Goal: Task Accomplishment & Management: Manage account settings

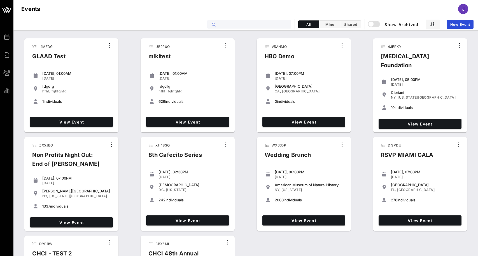
drag, startPoint x: 346, startPoint y: 1, endPoint x: 276, endPoint y: 26, distance: 74.1
click at [276, 26] on input "text" at bounding box center [252, 24] width 69 height 7
type input "s"
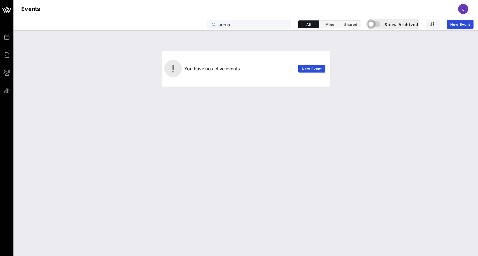
type input "arena"
click at [373, 24] on div "button" at bounding box center [371, 24] width 8 height 8
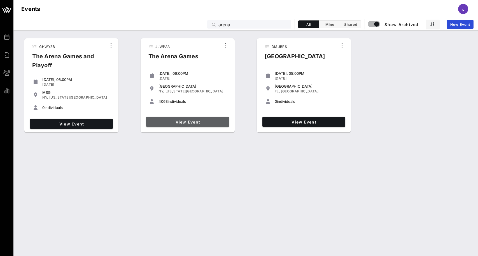
click at [201, 122] on span "View Event" at bounding box center [187, 122] width 78 height 5
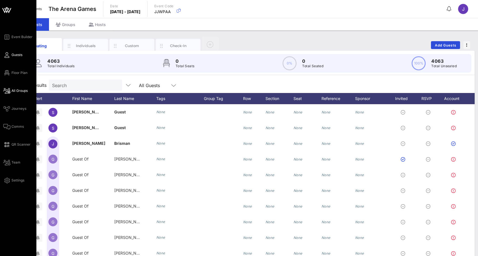
click at [12, 72] on span "Floor Plan" at bounding box center [19, 72] width 16 height 5
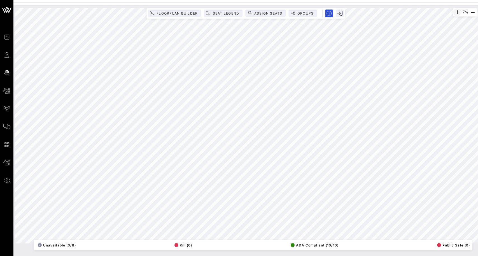
click at [454, 12] on icon "button" at bounding box center [457, 12] width 7 height 7
click at [454, 12] on icon "button" at bounding box center [456, 12] width 7 height 7
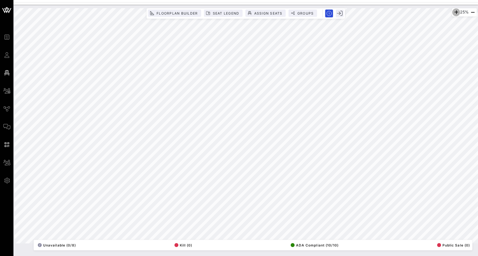
click at [454, 12] on icon "button" at bounding box center [456, 12] width 7 height 7
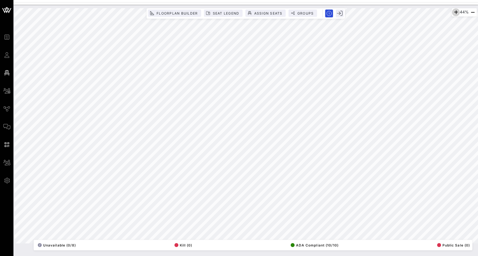
click at [455, 13] on icon "button" at bounding box center [456, 12] width 7 height 7
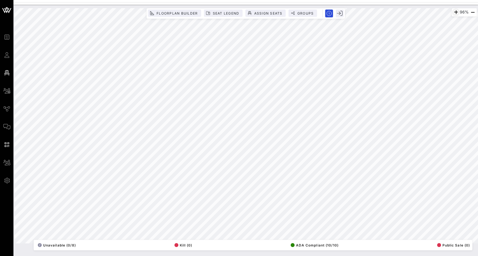
click at [307, 9] on div "Floorplan Builder Seat Legend Assign Seats Groups Exit" at bounding box center [245, 13] width 199 height 11
click at [305, 13] on span "Groups" at bounding box center [305, 13] width 17 height 4
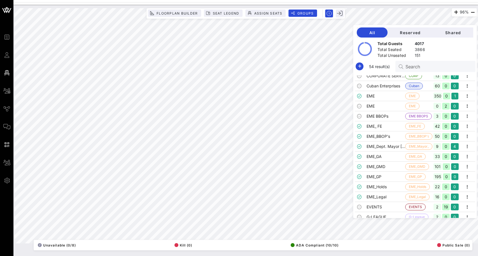
scroll to position [103, 0]
click at [373, 200] on td "EME_Legal" at bounding box center [386, 198] width 39 height 10
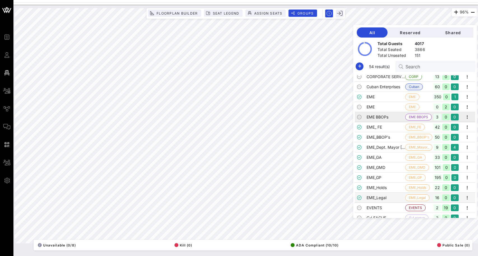
click at [375, 116] on td "EME BBOPs" at bounding box center [386, 117] width 39 height 10
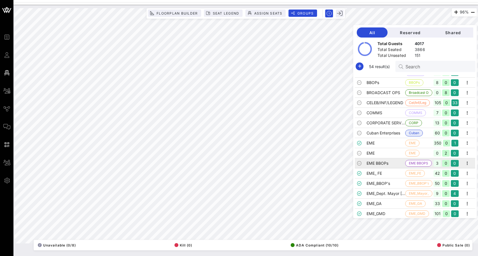
scroll to position [48, 0]
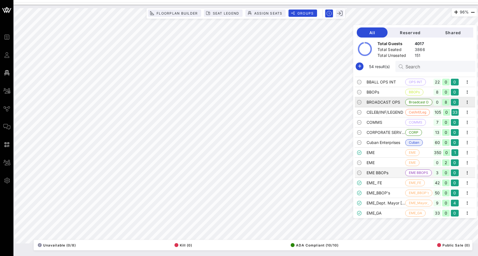
click at [374, 104] on td "BROADCAST OPS" at bounding box center [386, 102] width 39 height 10
click at [373, 125] on td "COMMS" at bounding box center [386, 122] width 39 height 10
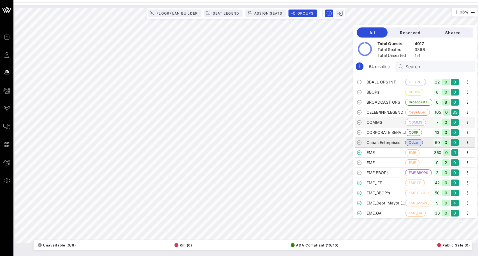
click at [378, 146] on td "Cuban Enterprises" at bounding box center [386, 143] width 39 height 10
click at [380, 157] on td "EME" at bounding box center [386, 153] width 39 height 10
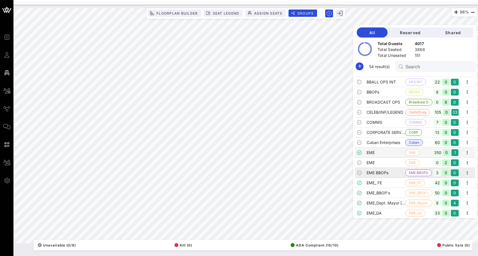
click at [385, 176] on td "EME BBOPs" at bounding box center [386, 173] width 39 height 10
click at [391, 198] on td "EME_Dept. Mayor Paris" at bounding box center [386, 203] width 39 height 10
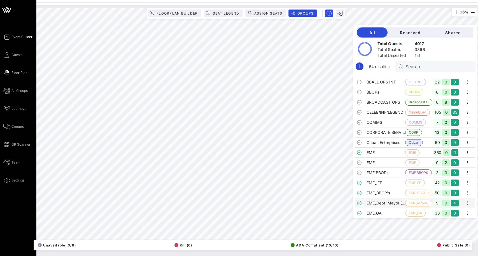
click at [9, 37] on icon at bounding box center [6, 37] width 7 height 1
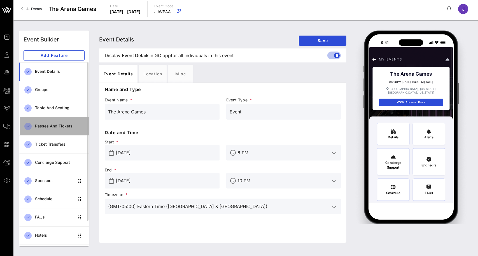
click at [52, 127] on div "Passes and Tickets" at bounding box center [60, 126] width 50 height 5
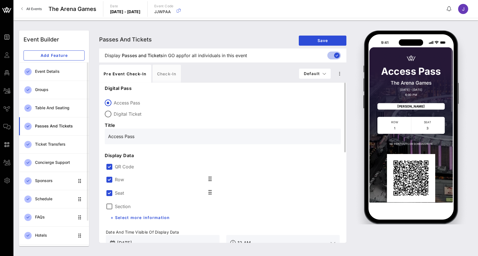
click at [118, 168] on label "QR Code" at bounding box center [227, 167] width 225 height 6
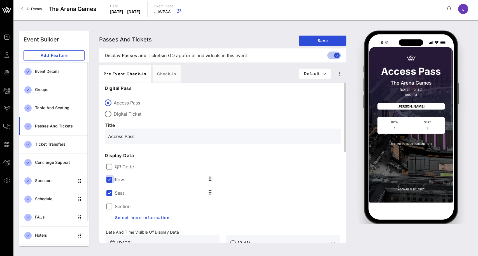
click at [113, 180] on div at bounding box center [109, 180] width 10 height 10
click at [114, 179] on div at bounding box center [109, 180] width 10 height 10
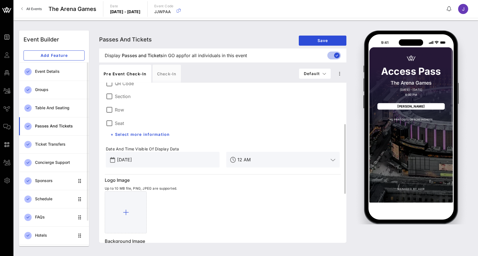
scroll to position [87, 0]
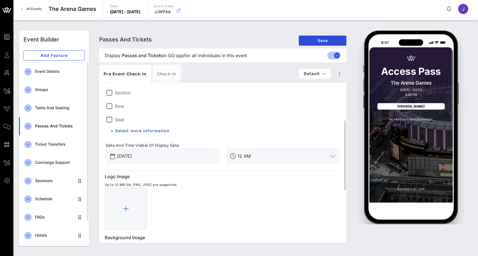
click at [138, 162] on div "Dec 22, 2023" at bounding box center [166, 156] width 99 height 16
click at [140, 155] on input "Dec 22, 2023" at bounding box center [166, 156] width 99 height 9
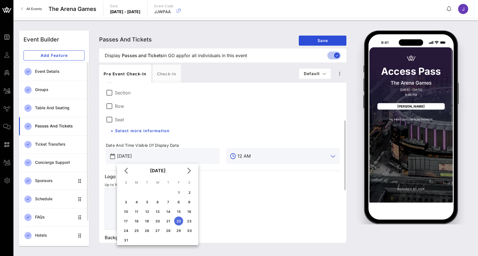
click at [248, 160] on input "12 AM" at bounding box center [283, 156] width 91 height 9
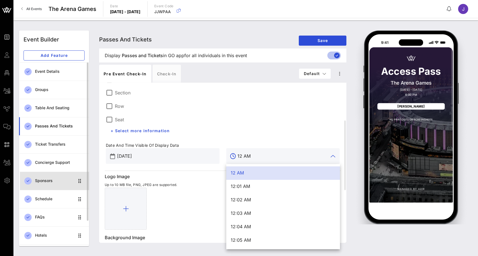
click at [52, 177] on div "Sponsors" at bounding box center [54, 180] width 39 height 11
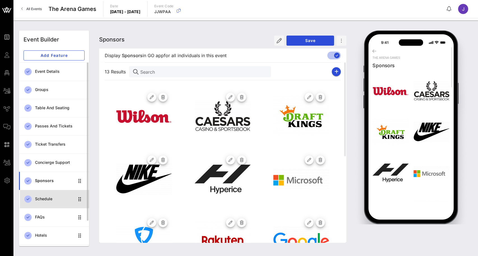
click at [50, 198] on div "Schedule" at bounding box center [54, 199] width 39 height 5
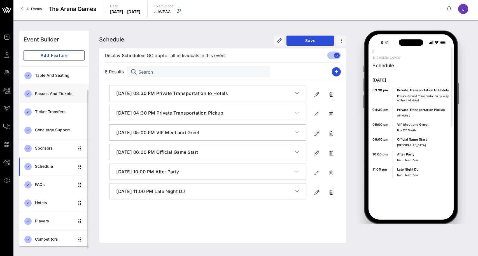
scroll to position [31, 0]
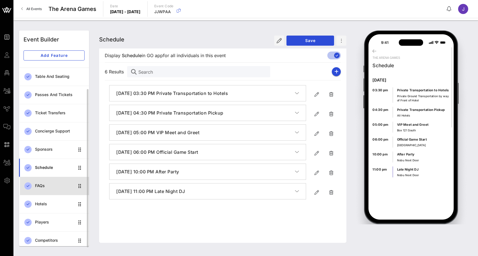
click at [46, 187] on div "FAQs" at bounding box center [54, 185] width 39 height 5
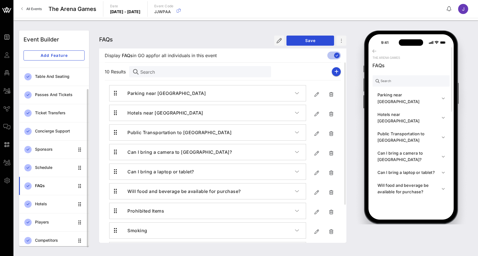
scroll to position [32, 0]
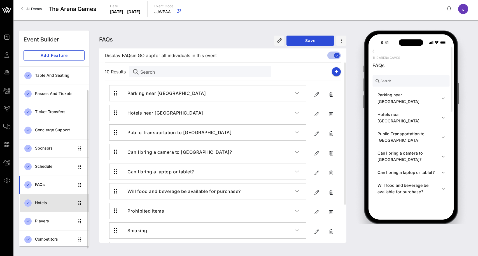
click at [44, 202] on div "Hotels" at bounding box center [54, 203] width 39 height 5
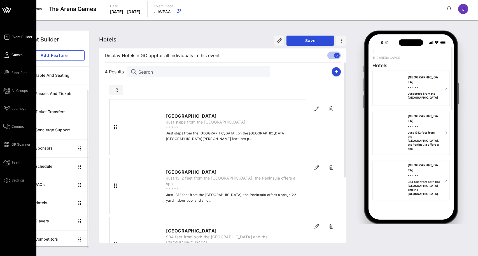
click at [14, 54] on span "Guests" at bounding box center [16, 54] width 11 height 5
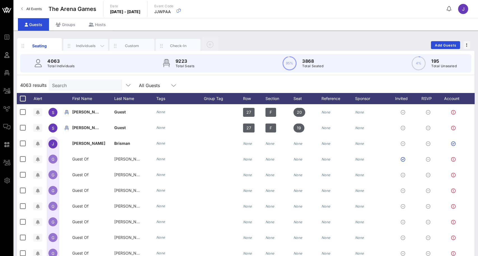
click at [85, 45] on div "Individuals" at bounding box center [85, 45] width 25 height 5
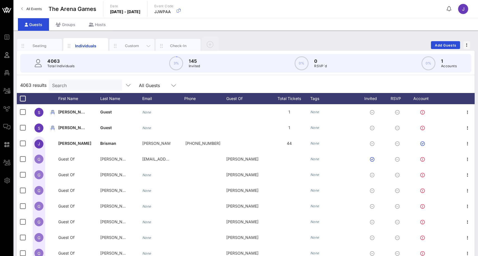
click at [131, 47] on div "Custom" at bounding box center [132, 45] width 25 height 5
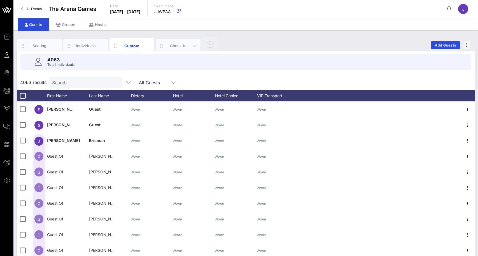
click at [176, 50] on div "Check-In" at bounding box center [178, 46] width 45 height 14
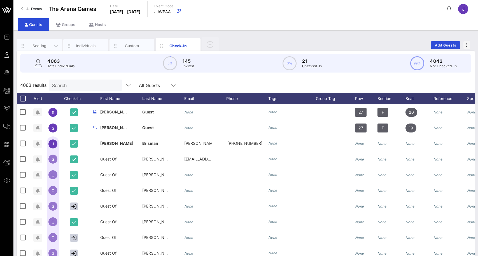
click at [42, 46] on div "Seating" at bounding box center [39, 45] width 25 height 5
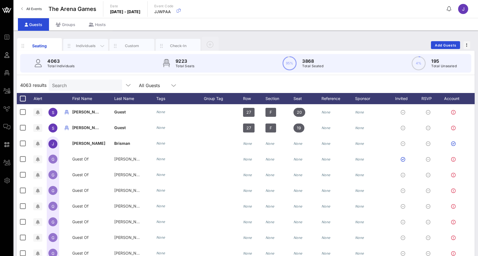
click at [87, 44] on div "Individuals" at bounding box center [85, 45] width 25 height 5
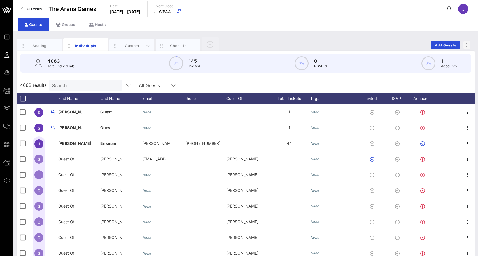
click at [126, 46] on div "Custom" at bounding box center [132, 45] width 25 height 5
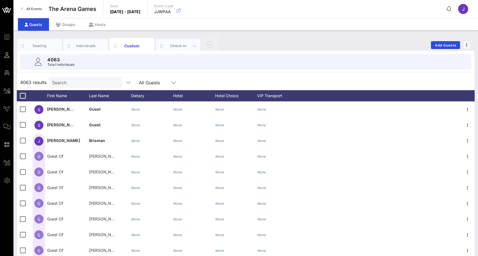
click at [178, 46] on div "Check-In" at bounding box center [178, 45] width 25 height 5
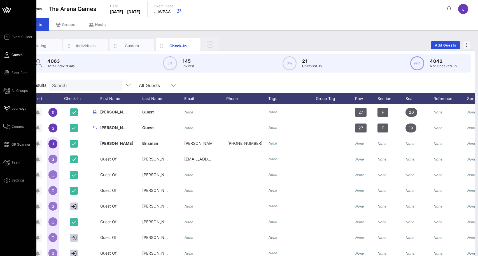
click at [10, 109] on icon at bounding box center [6, 108] width 7 height 1
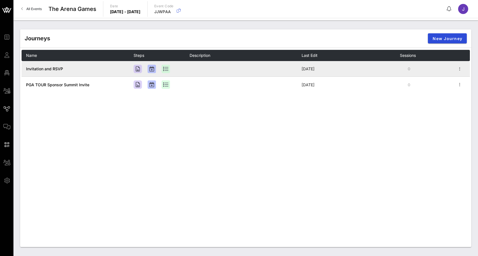
click at [33, 69] on span "Invitation and RSVP" at bounding box center [44, 68] width 37 height 5
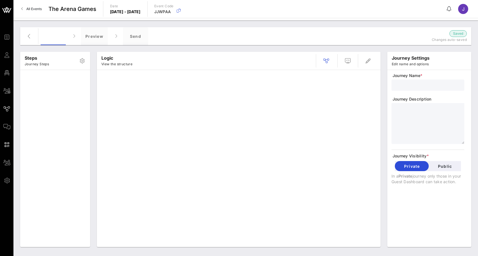
type input "Invitation and RSVP"
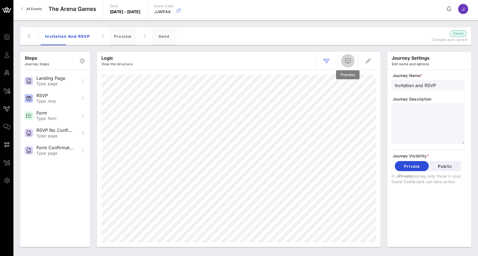
click at [349, 59] on icon "button" at bounding box center [348, 60] width 7 height 7
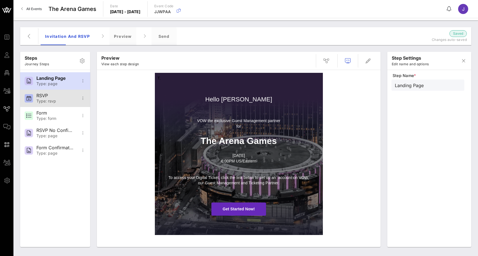
click at [55, 99] on div "RSVP Type: rsvp" at bounding box center [54, 98] width 37 height 17
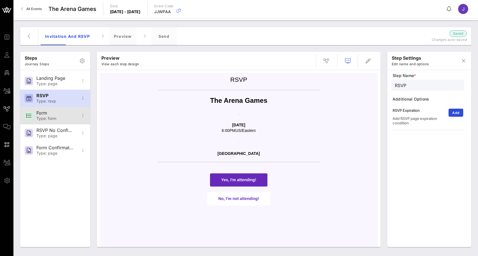
click at [55, 115] on div "Form" at bounding box center [54, 112] width 37 height 5
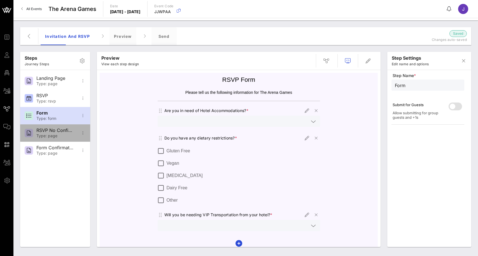
click at [50, 133] on div "RSVP No Confirmation" at bounding box center [54, 130] width 37 height 5
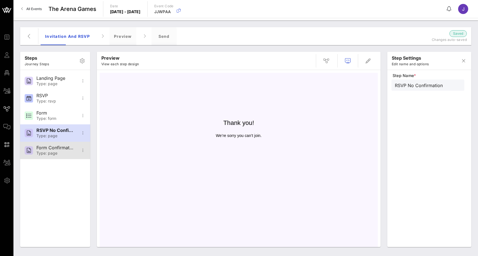
click at [51, 150] on div "Form Confirmation" at bounding box center [54, 147] width 37 height 5
type input "Form Confirmation"
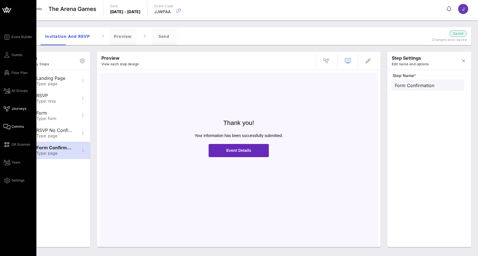
click at [8, 126] on icon at bounding box center [6, 126] width 7 height 1
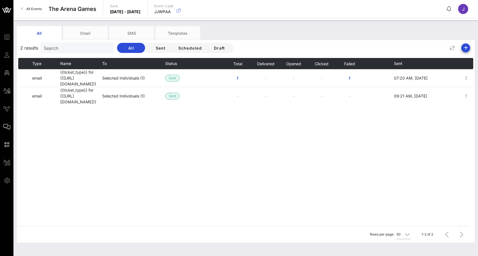
click at [465, 48] on icon "button" at bounding box center [465, 48] width 7 height 7
click at [459, 59] on div "Email" at bounding box center [463, 58] width 11 height 5
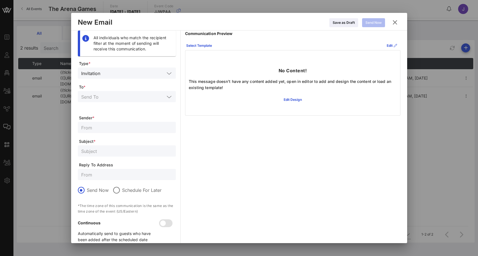
click at [393, 23] on icon at bounding box center [395, 22] width 8 height 7
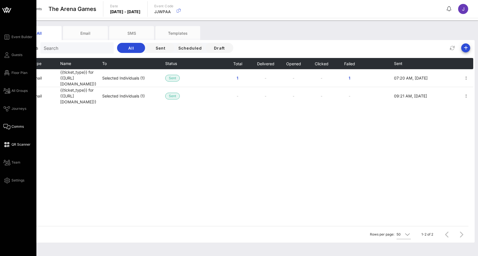
click at [12, 144] on span "QR Scanner" at bounding box center [20, 144] width 19 height 5
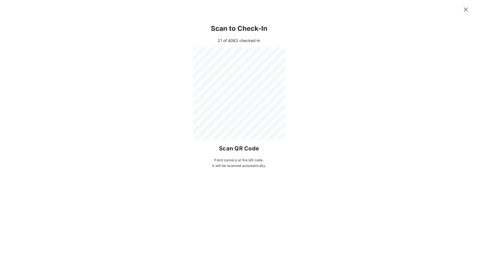
click at [465, 9] on icon at bounding box center [466, 9] width 8 height 7
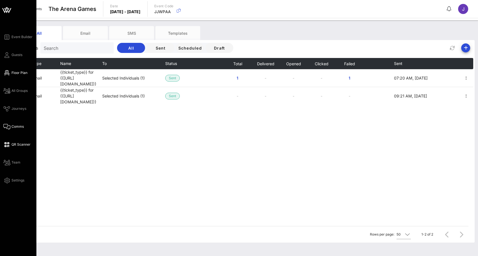
click at [7, 73] on icon at bounding box center [6, 73] width 7 height 1
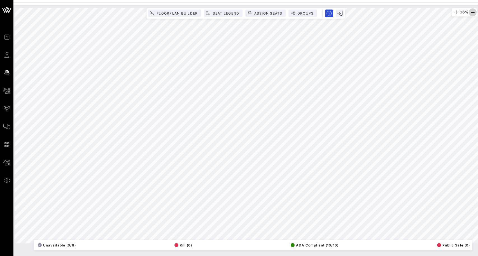
click at [473, 11] on icon "button" at bounding box center [472, 12] width 7 height 7
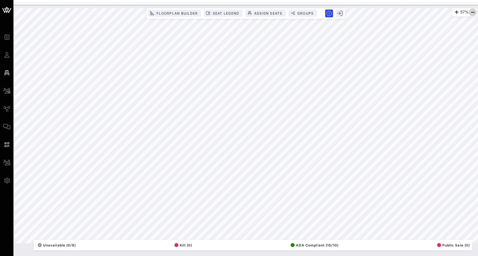
click at [473, 11] on icon "button" at bounding box center [472, 12] width 7 height 7
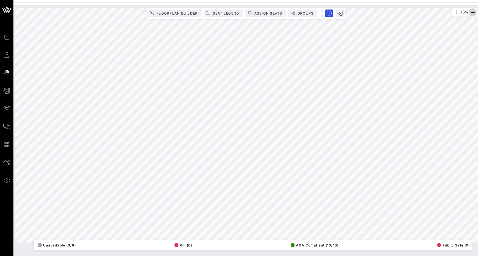
click at [473, 11] on icon "button" at bounding box center [472, 12] width 7 height 7
click at [478, 94] on html "Event Builder Guests Floor Plan All Groups Journeys Comms QR Scanner Team Setti…" at bounding box center [239, 128] width 478 height 256
click at [476, 15] on icon "button" at bounding box center [472, 12] width 7 height 7
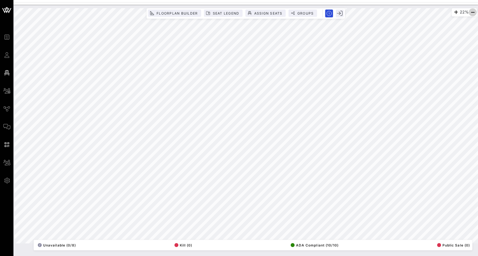
click at [476, 15] on icon "button" at bounding box center [472, 12] width 7 height 7
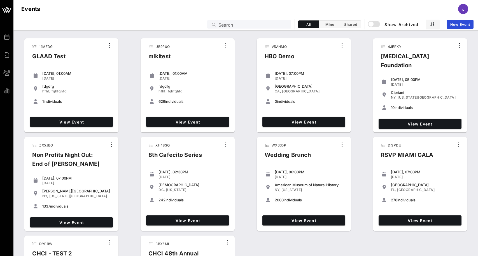
click at [268, 28] on div "Search" at bounding box center [252, 24] width 69 height 8
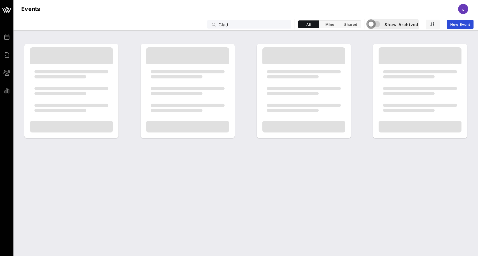
drag, startPoint x: 268, startPoint y: 28, endPoint x: 373, endPoint y: 27, distance: 105.3
click at [373, 27] on div "button" at bounding box center [371, 24] width 8 height 8
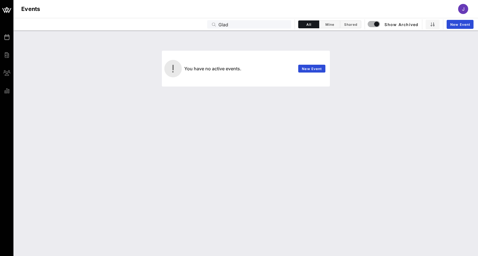
click at [224, 25] on input "Glad" at bounding box center [252, 24] width 69 height 7
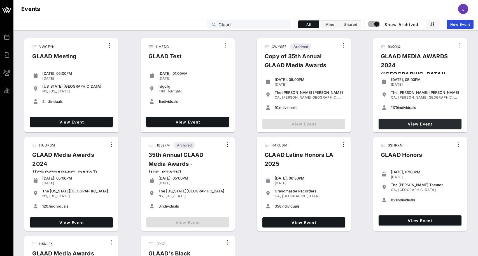
type input "Glaad"
click at [388, 121] on link "View Event" at bounding box center [420, 124] width 83 height 10
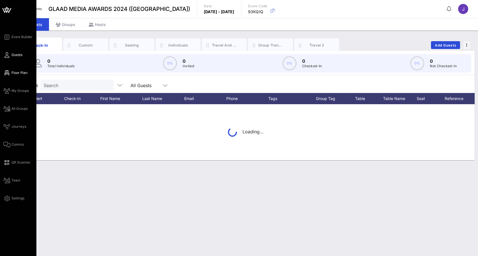
click at [8, 73] on icon at bounding box center [6, 73] width 7 height 1
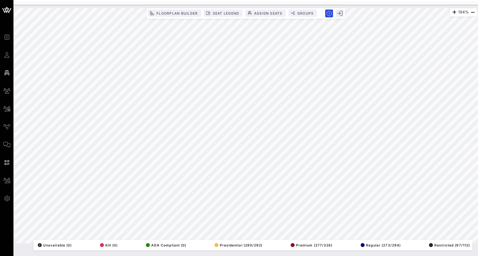
click at [283, 0] on html "Event Builder Guests Floor Plan My Groups All Groups Journeys Comms QR Scanner …" at bounding box center [239, 128] width 478 height 256
click at [318, 0] on html "Event Builder Guests Floor Plan My Groups All Groups Journeys Comms QR Scanner …" at bounding box center [239, 128] width 478 height 256
click at [306, 13] on span "Groups" at bounding box center [305, 13] width 17 height 4
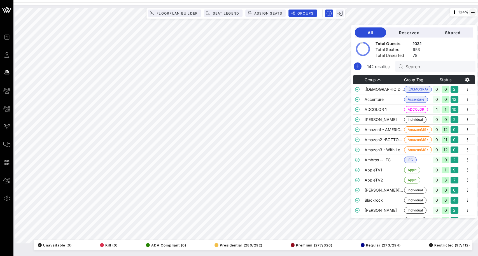
click at [472, 12] on icon "button" at bounding box center [472, 12] width 7 height 7
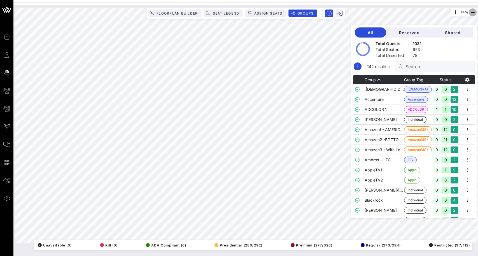
click at [472, 12] on icon "button" at bounding box center [472, 12] width 7 height 7
click at [366, 169] on td "AppleTV1" at bounding box center [384, 170] width 39 height 10
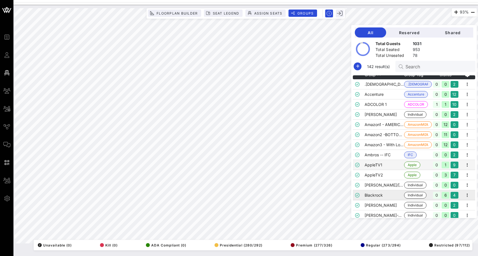
click at [367, 192] on td "Blackrock" at bounding box center [384, 195] width 39 height 10
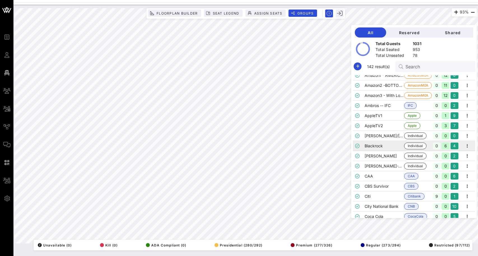
scroll to position [54, 0]
click at [372, 184] on td "CBS Survivor" at bounding box center [384, 187] width 39 height 10
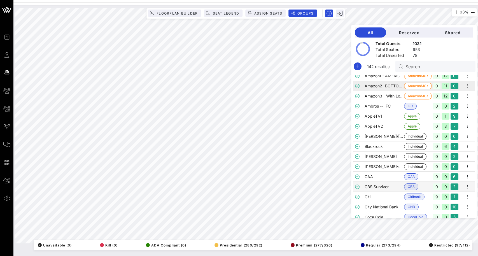
click at [372, 90] on td "Amazon2 -BOTTOMS" at bounding box center [384, 86] width 39 height 10
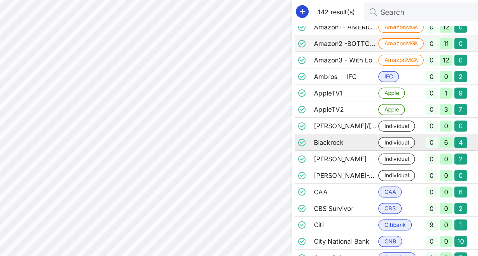
scroll to position [0, 0]
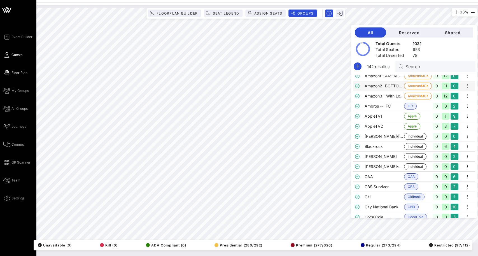
click at [6, 55] on icon at bounding box center [6, 55] width 7 height 1
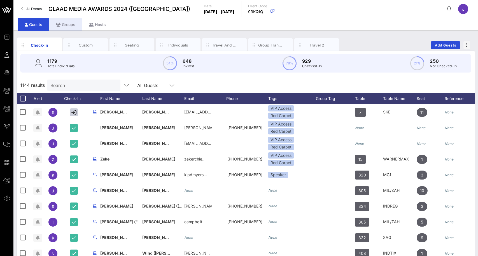
click at [67, 26] on div "Groups" at bounding box center [65, 24] width 33 height 13
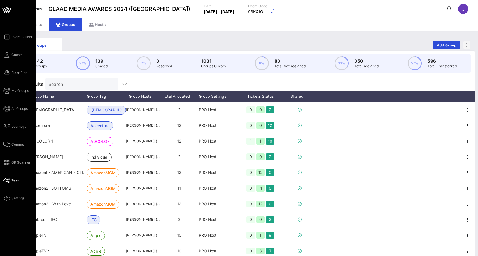
click at [15, 183] on link "Team" at bounding box center [11, 180] width 17 height 7
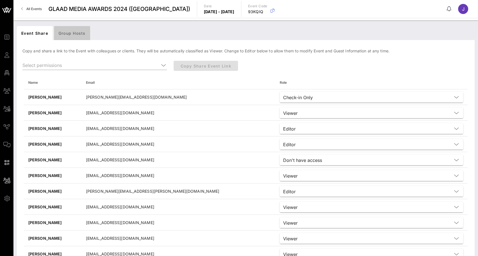
click at [77, 36] on div "Group Hosts" at bounding box center [72, 33] width 36 height 14
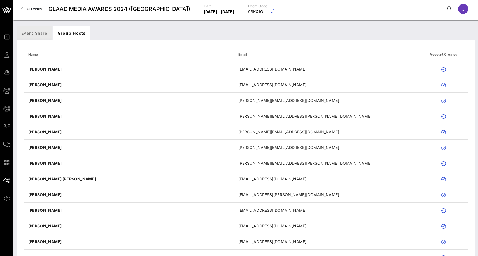
click at [38, 28] on div "Event Share" at bounding box center [34, 33] width 35 height 14
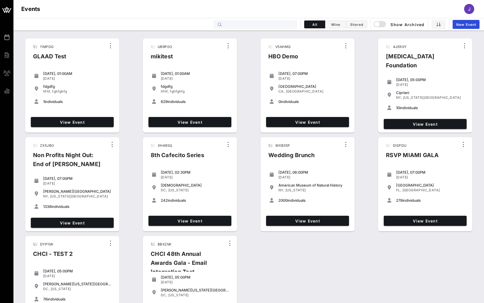
click at [255, 24] on input "text" at bounding box center [258, 24] width 69 height 7
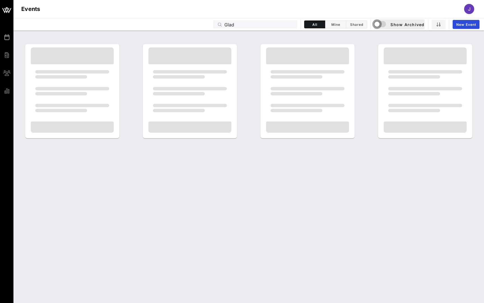
drag, startPoint x: 326, startPoint y: 17, endPoint x: 380, endPoint y: 24, distance: 54.7
click at [255, 24] on div "button" at bounding box center [377, 24] width 8 height 8
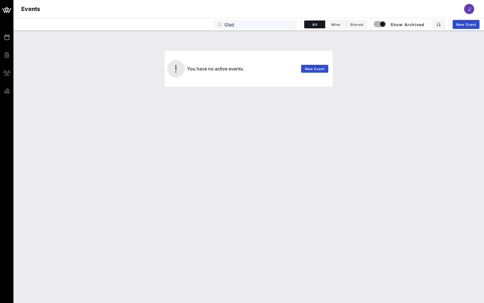
click at [230, 26] on input "Glad" at bounding box center [258, 24] width 69 height 7
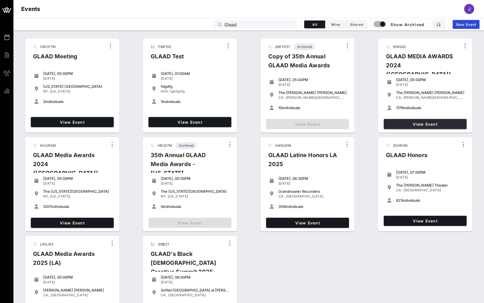
type input "Glaad"
click at [255, 124] on span "View Event" at bounding box center [425, 124] width 78 height 5
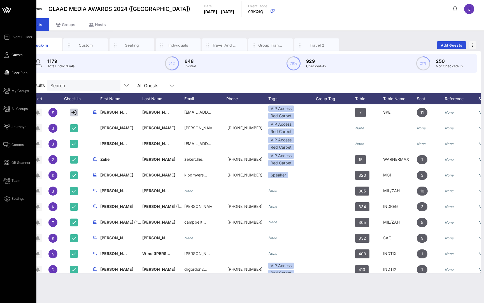
click at [8, 73] on icon at bounding box center [6, 73] width 7 height 1
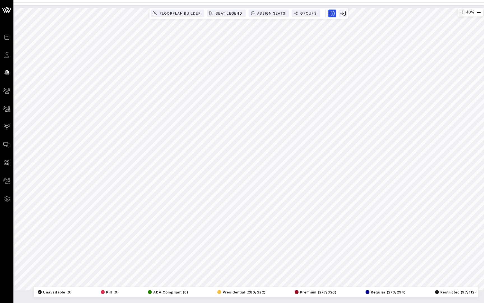
click at [255, 12] on icon "button" at bounding box center [462, 12] width 7 height 7
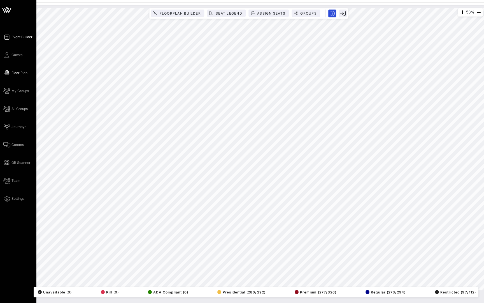
click at [30, 35] on span "Event Builder" at bounding box center [21, 36] width 21 height 5
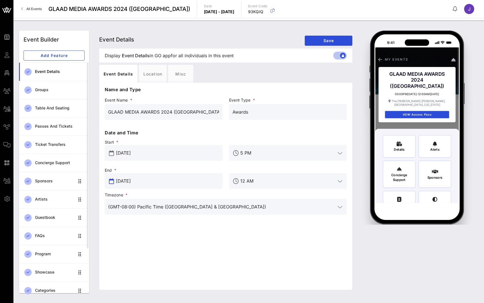
click at [150, 180] on input "[DATE]" at bounding box center [167, 180] width 103 height 9
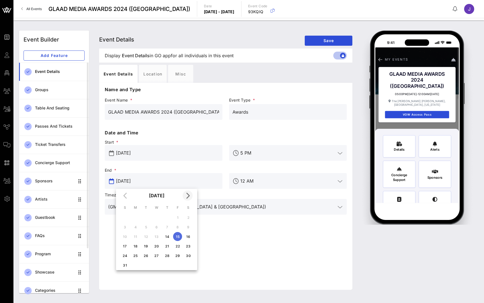
click at [189, 196] on icon "Next month" at bounding box center [187, 195] width 7 height 7
click at [148, 178] on input "[DATE]" at bounding box center [167, 180] width 103 height 9
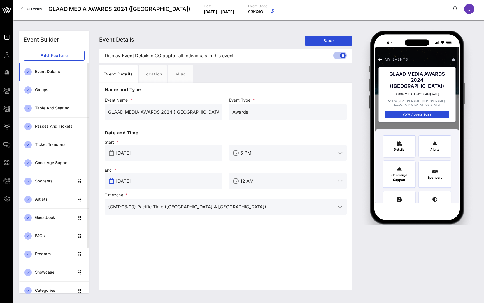
click at [143, 183] on input "[DATE]" at bounding box center [167, 180] width 103 height 9
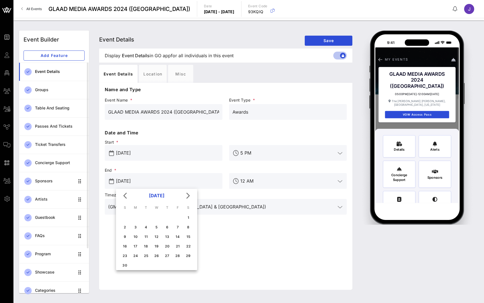
click at [167, 196] on button "[DATE]" at bounding box center [157, 195] width 20 height 11
click at [181, 260] on div "Dec" at bounding box center [181, 259] width 15 height 4
click at [147, 255] on div "31" at bounding box center [145, 255] width 9 height 4
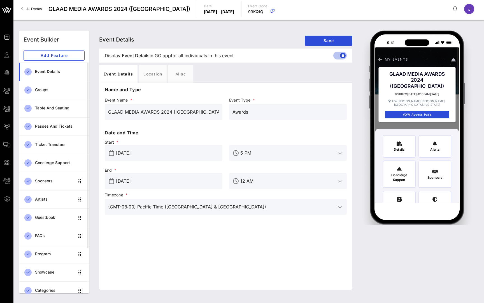
click at [148, 180] on input "[DATE]" at bounding box center [167, 180] width 103 height 9
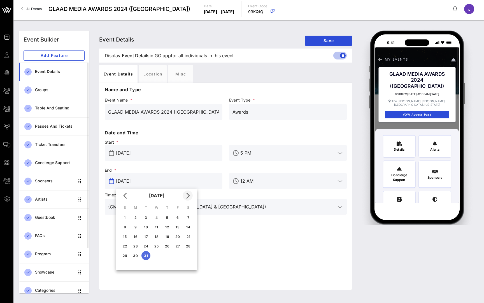
click at [189, 195] on icon "Next month" at bounding box center [187, 195] width 7 height 7
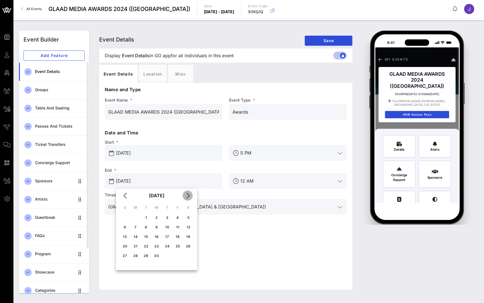
click at [189, 195] on icon "Next month" at bounding box center [187, 195] width 7 height 7
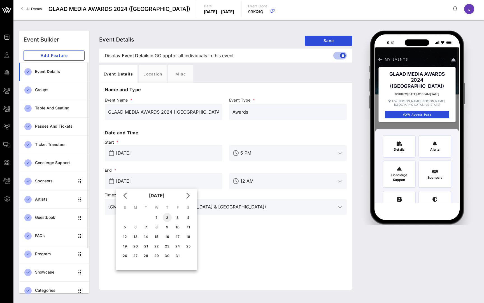
click at [166, 218] on div "2" at bounding box center [167, 217] width 9 height 4
type input "[DATE]"
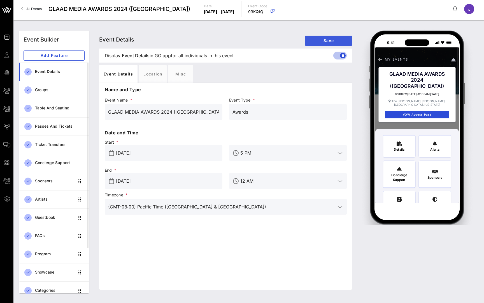
click at [255, 38] on span "Save" at bounding box center [328, 40] width 39 height 5
